Goal: Information Seeking & Learning: Learn about a topic

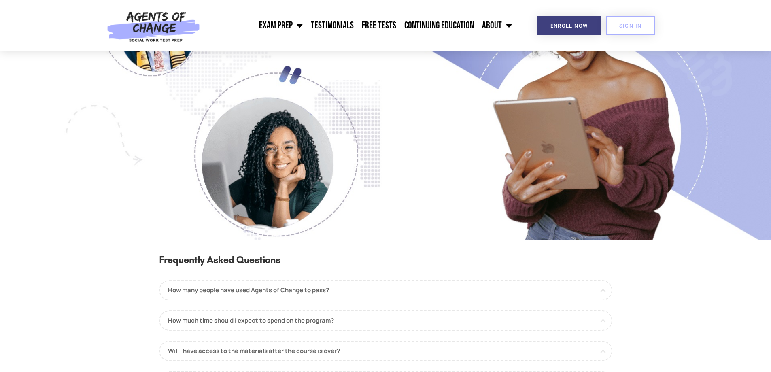
scroll to position [769, 0]
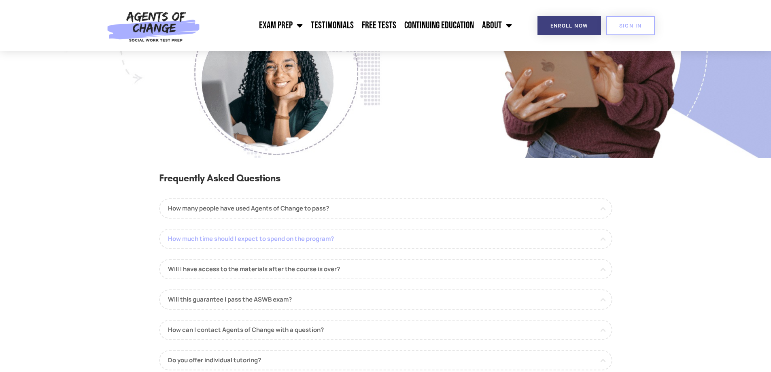
click at [250, 244] on link "How much time should I expect to spend on the program?" at bounding box center [385, 239] width 453 height 20
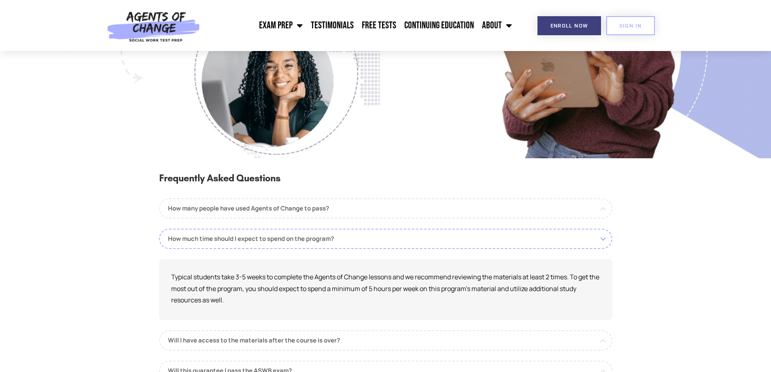
click at [86, 198] on section "Frequently Asked Questions How many people have used Agents of Change to pass? …" at bounding box center [385, 314] width 771 height 312
click at [237, 247] on link "How much time should I expect to spend on the program?" at bounding box center [385, 239] width 453 height 20
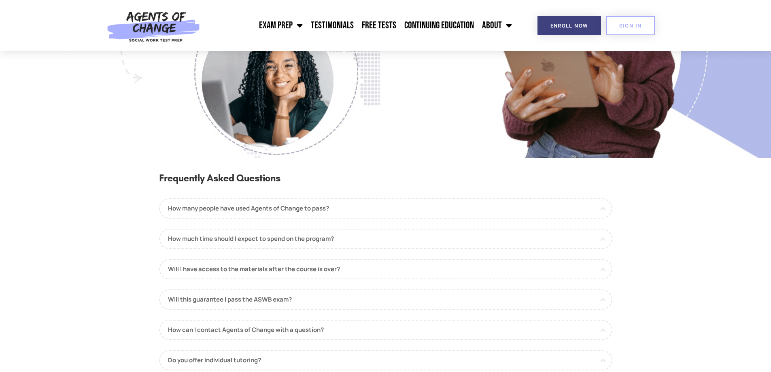
scroll to position [526, 0]
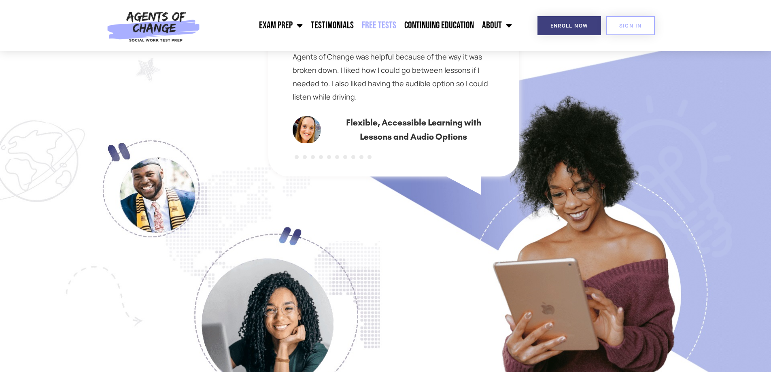
click at [376, 23] on link "Free Tests" at bounding box center [379, 25] width 43 height 20
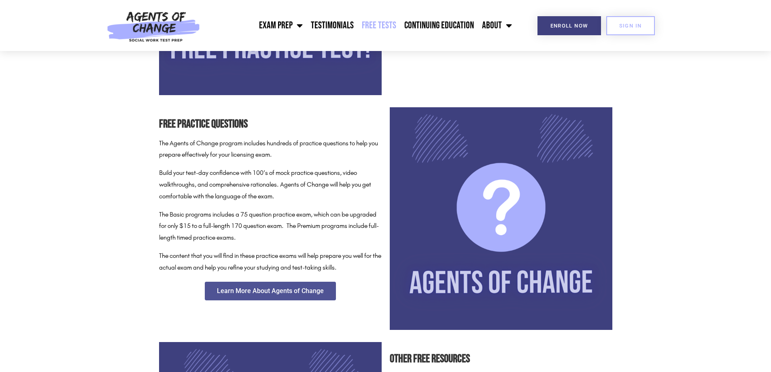
scroll to position [324, 0]
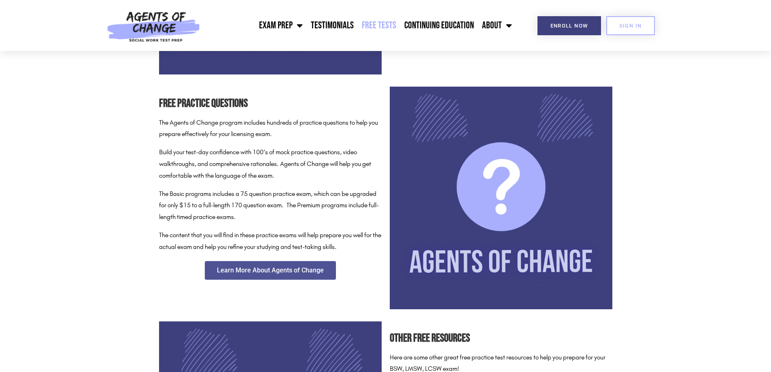
click at [633, 95] on section "Free Practice Questions The Agents of Change program includes hundreds of pract…" at bounding box center [385, 198] width 771 height 231
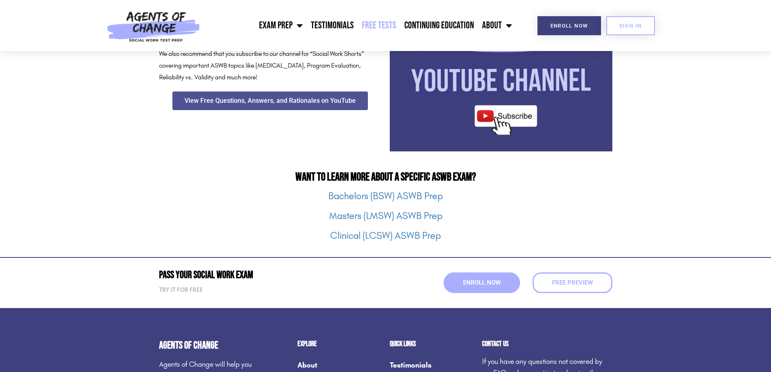
scroll to position [958, 0]
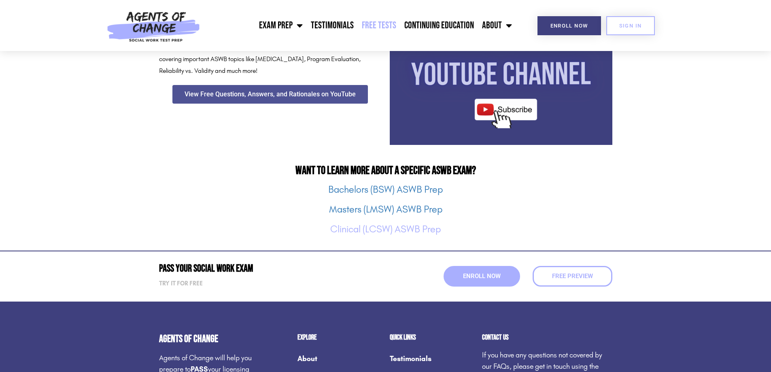
click at [419, 230] on link "Clinical (LCSW) ASWB Prep" at bounding box center [385, 228] width 111 height 11
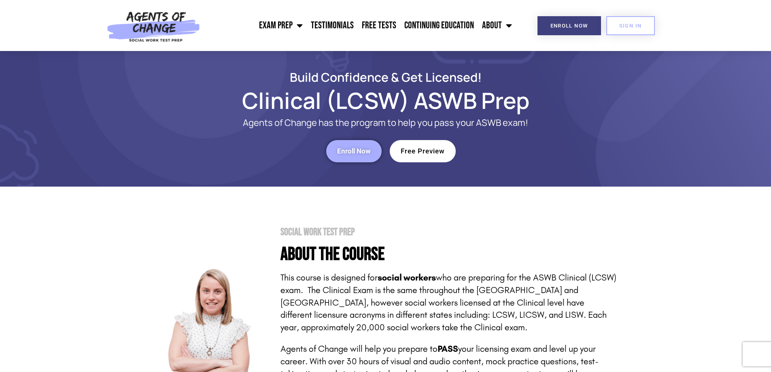
click at [430, 153] on span "Free Preview" at bounding box center [423, 151] width 44 height 7
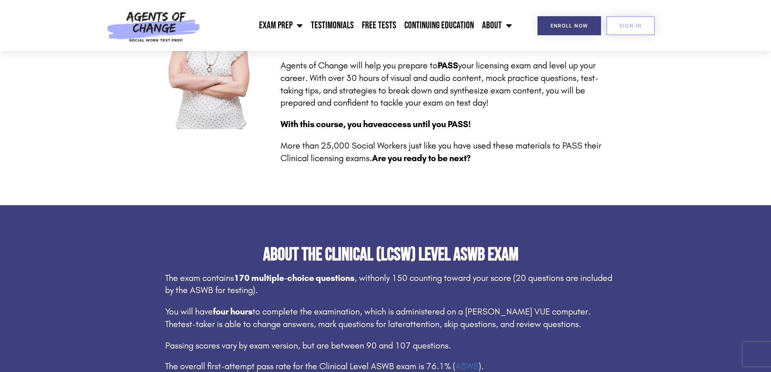
scroll to position [405, 0]
